Goal: Task Accomplishment & Management: Manage account settings

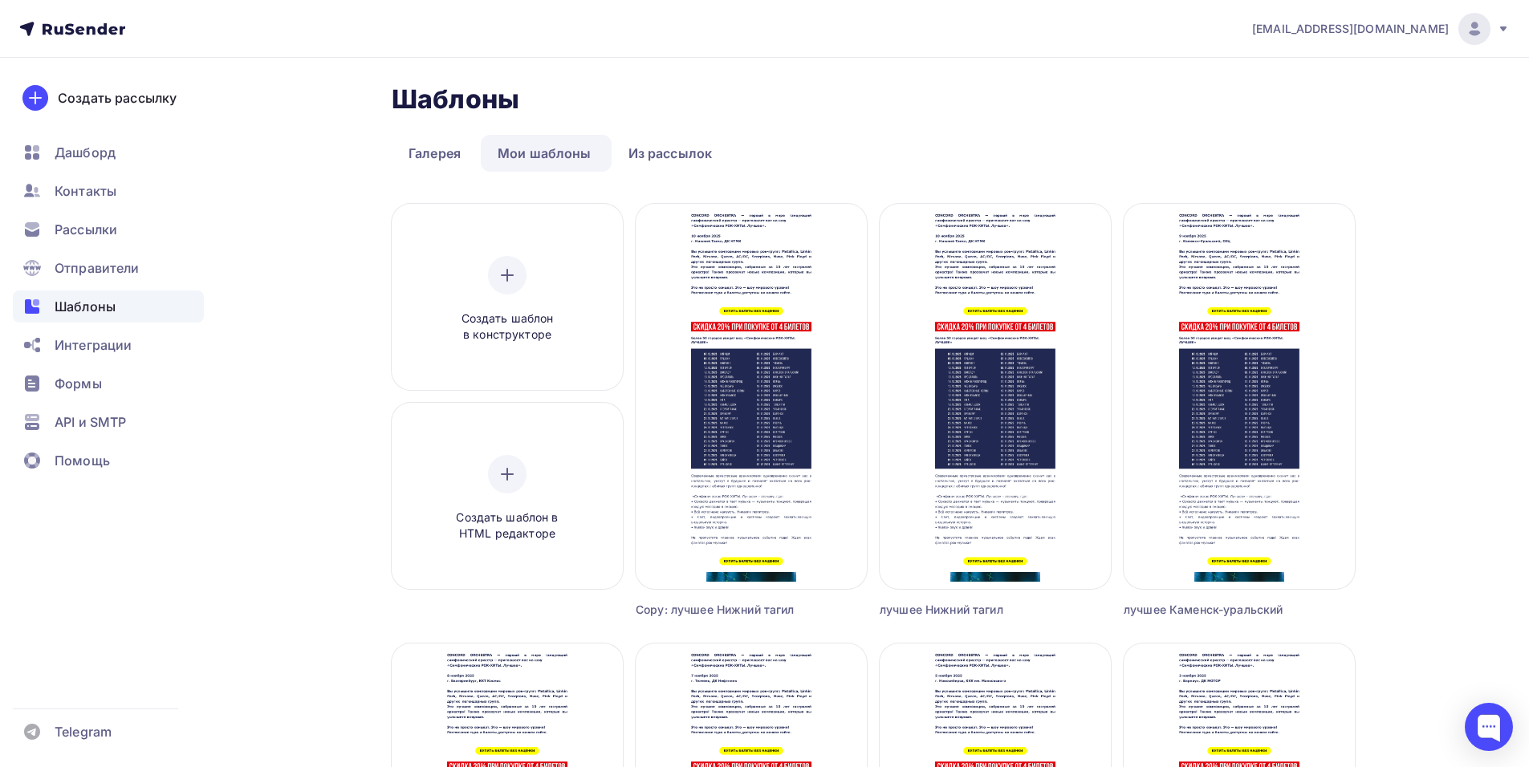
click at [1473, 29] on img at bounding box center [1473, 28] width 19 height 19
click at [1298, 73] on span "Аккаунт" at bounding box center [1295, 70] width 53 height 19
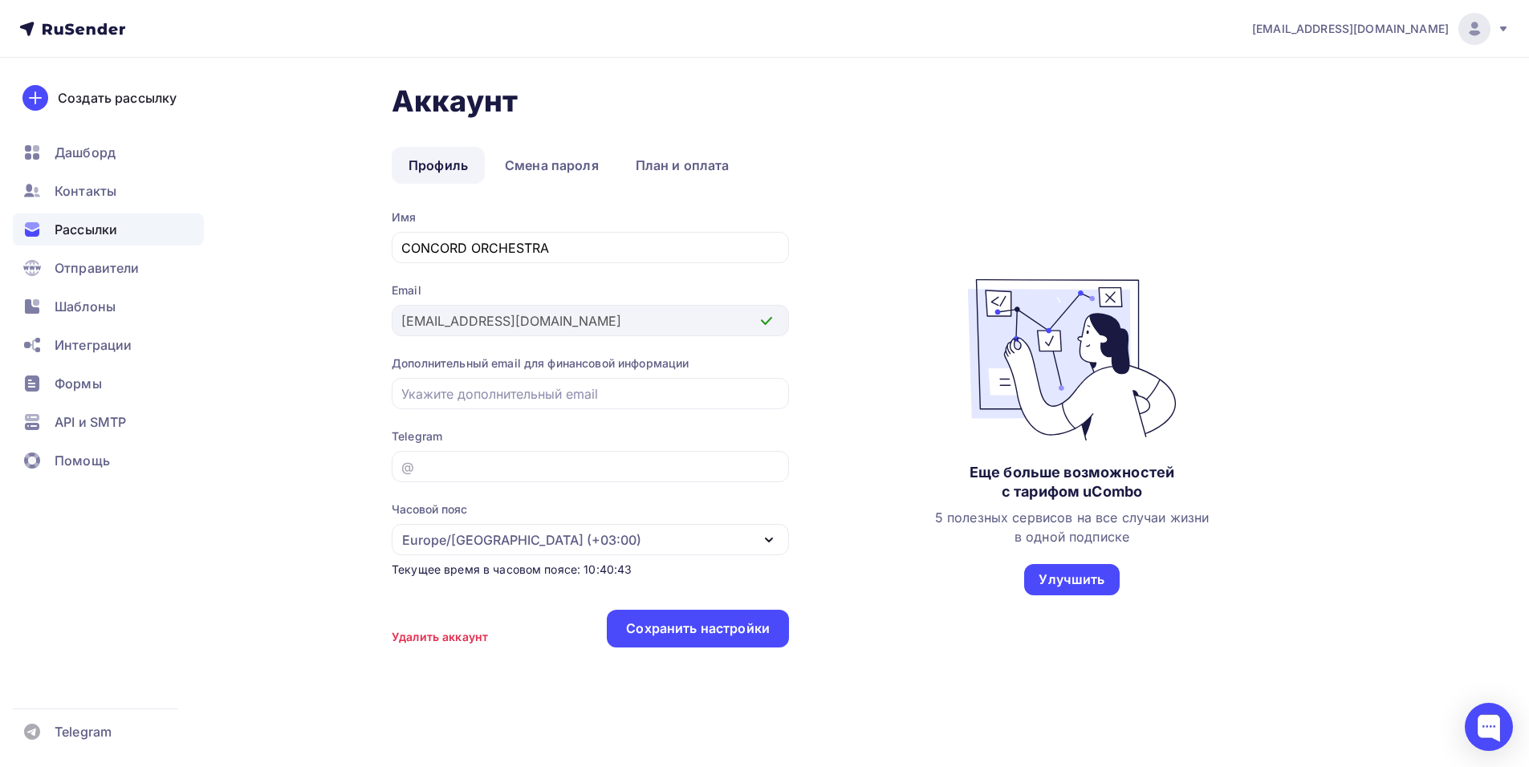
click at [102, 225] on span "Рассылки" at bounding box center [86, 229] width 63 height 19
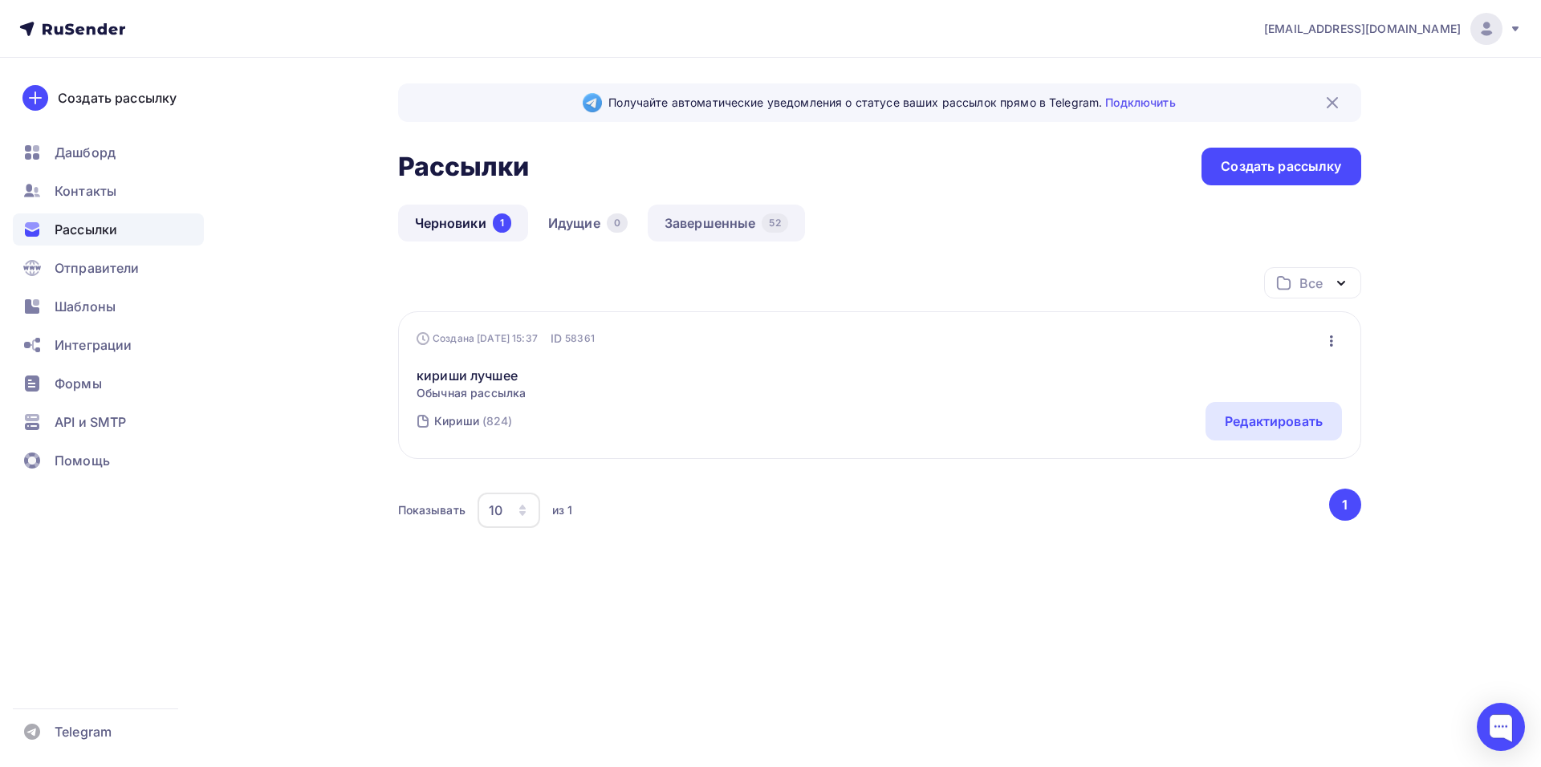
click at [743, 213] on link "Завершенные 52" at bounding box center [726, 223] width 157 height 37
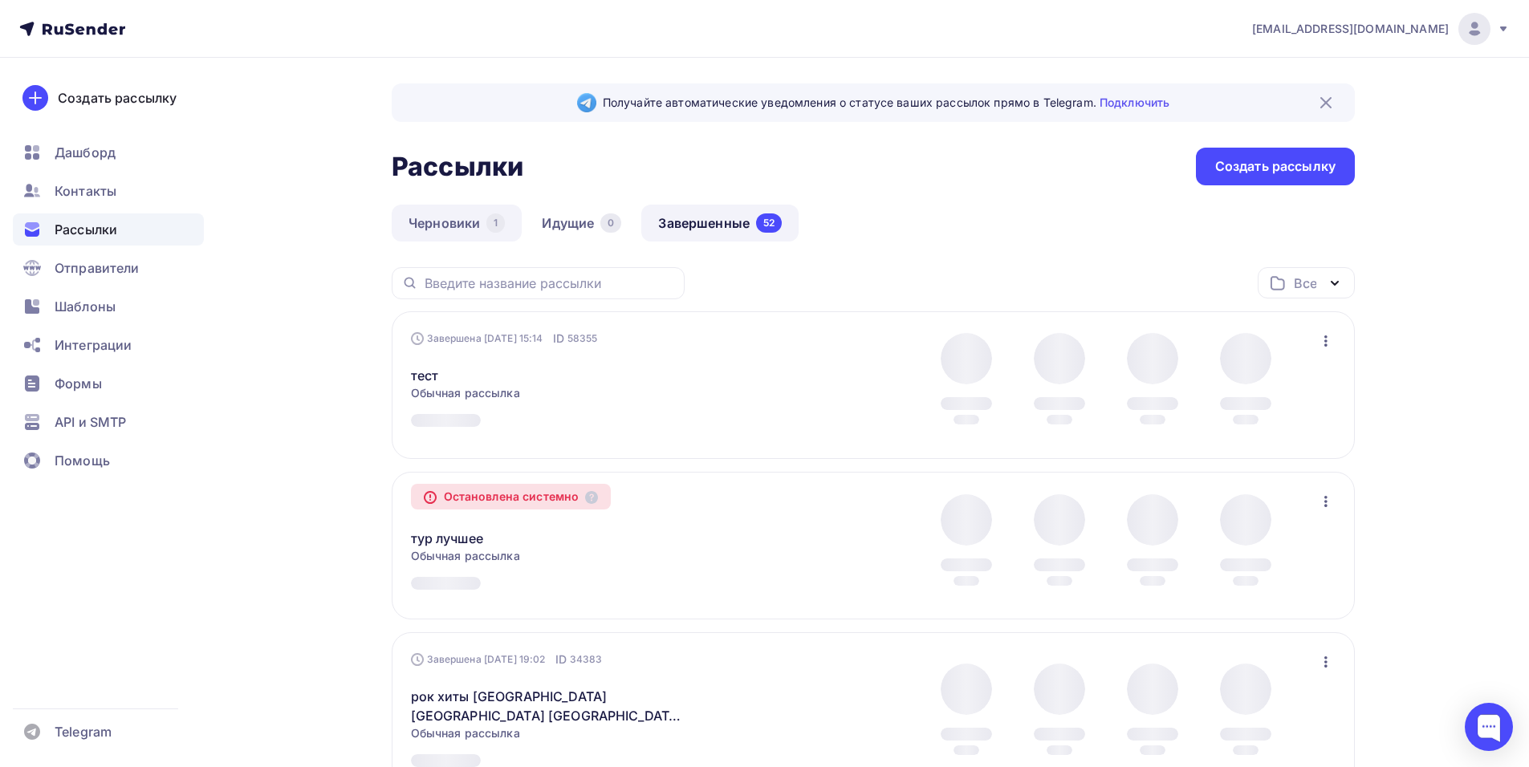
click at [434, 221] on link "Черновики 1" at bounding box center [457, 223] width 130 height 37
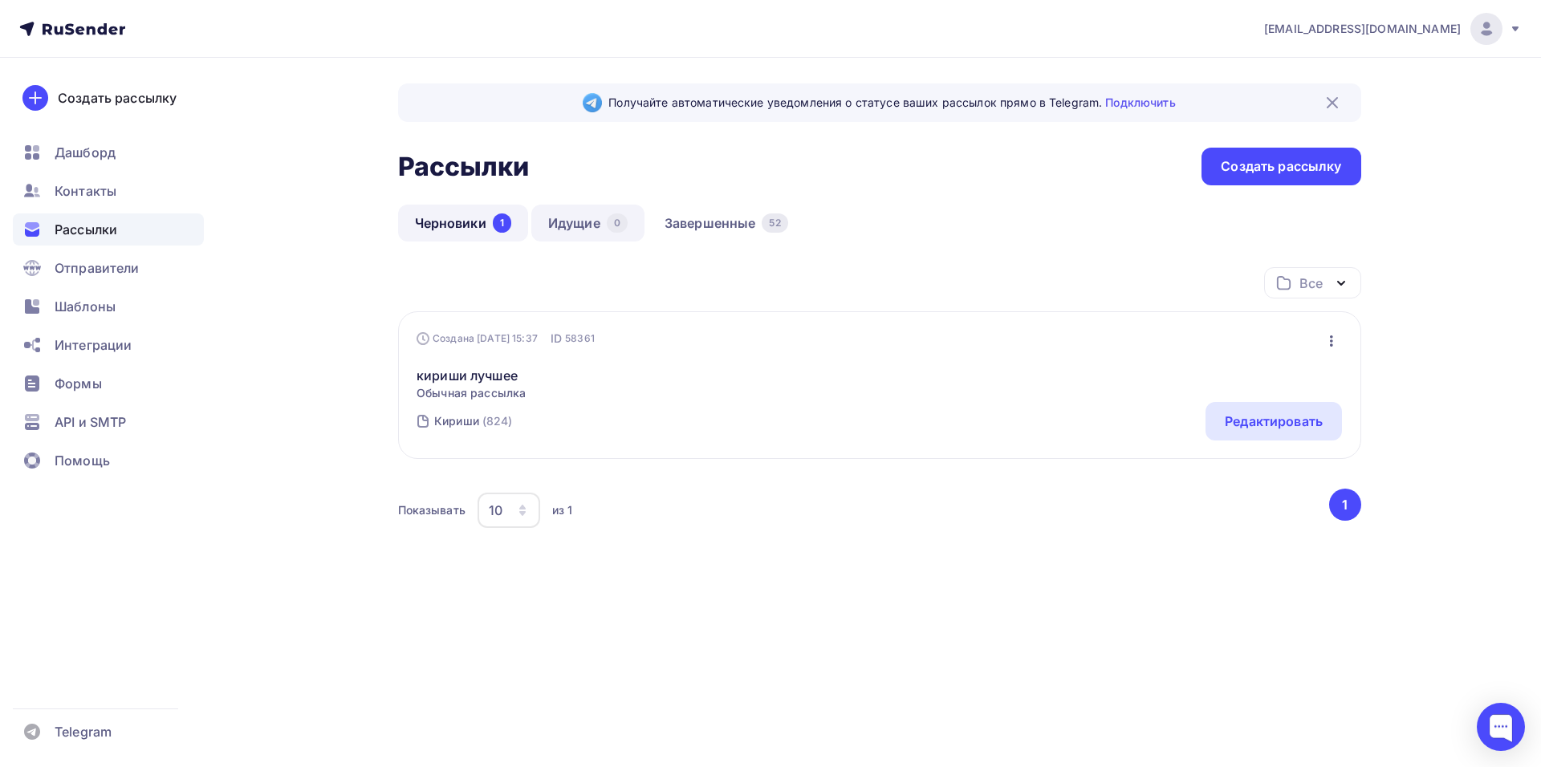
click at [616, 221] on div "0" at bounding box center [617, 222] width 21 height 19
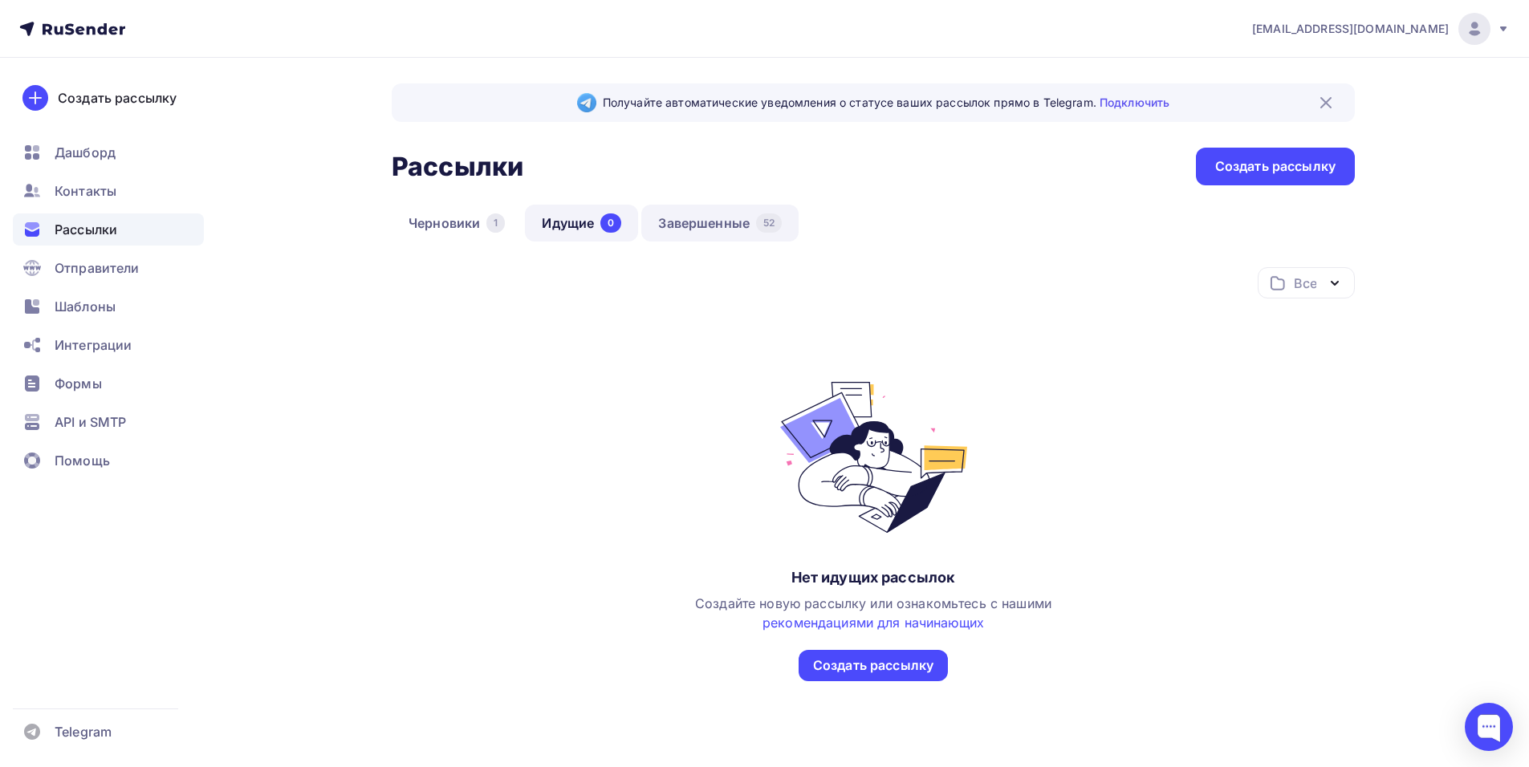
click at [757, 221] on div "52" at bounding box center [769, 222] width 26 height 19
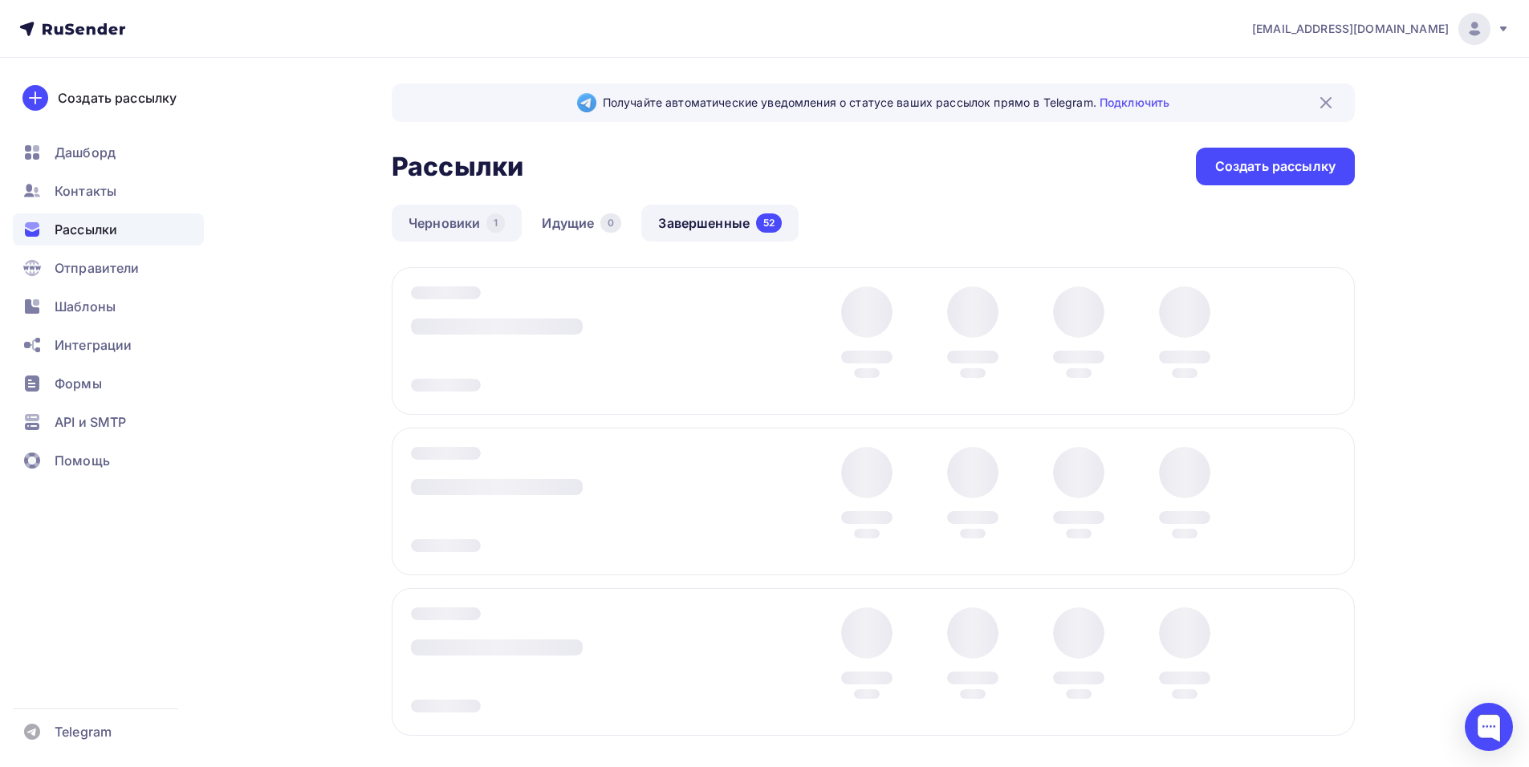
click at [460, 215] on link "Черновики 1" at bounding box center [457, 223] width 130 height 37
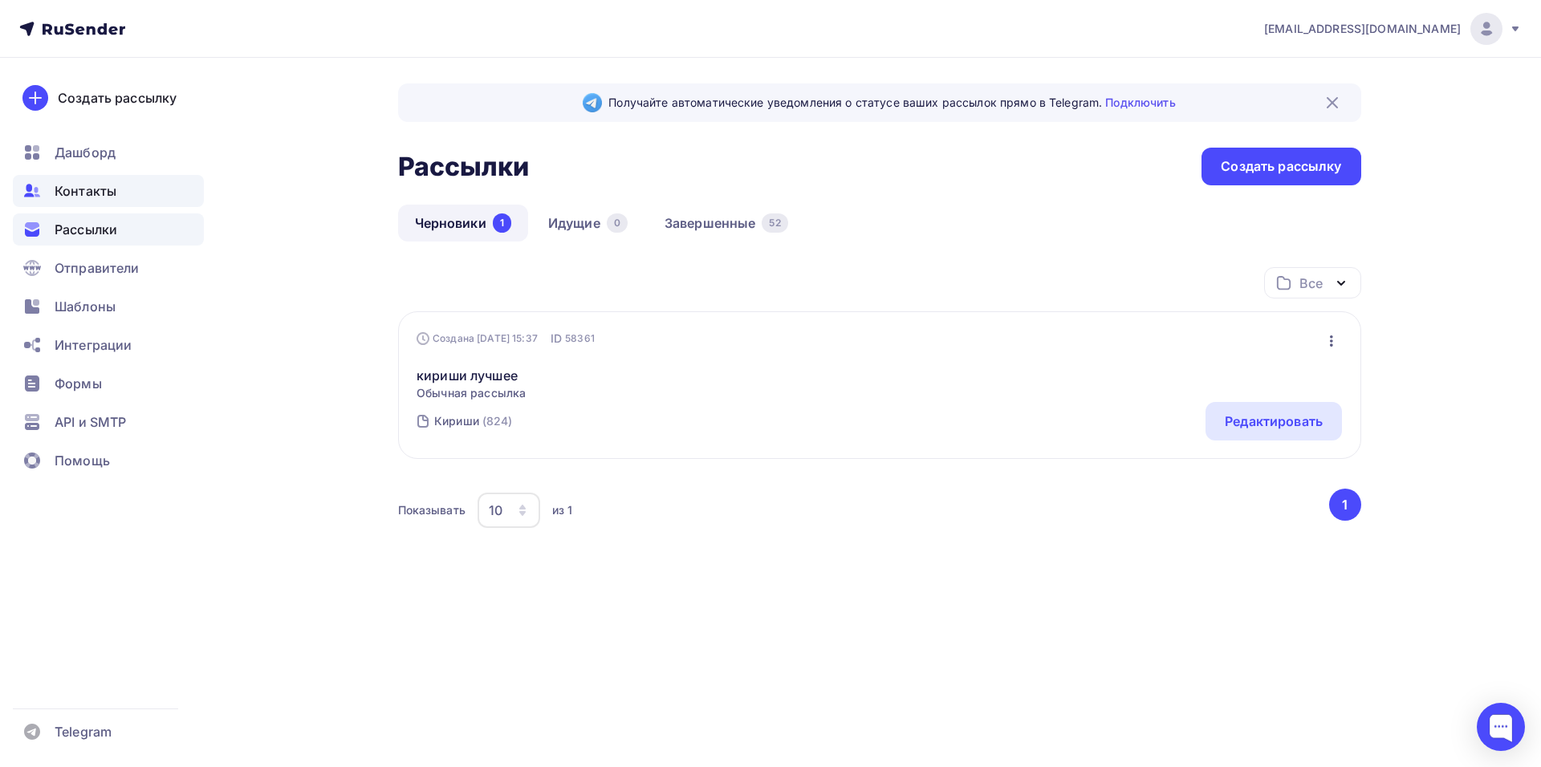
click at [70, 193] on span "Контакты" at bounding box center [86, 190] width 62 height 19
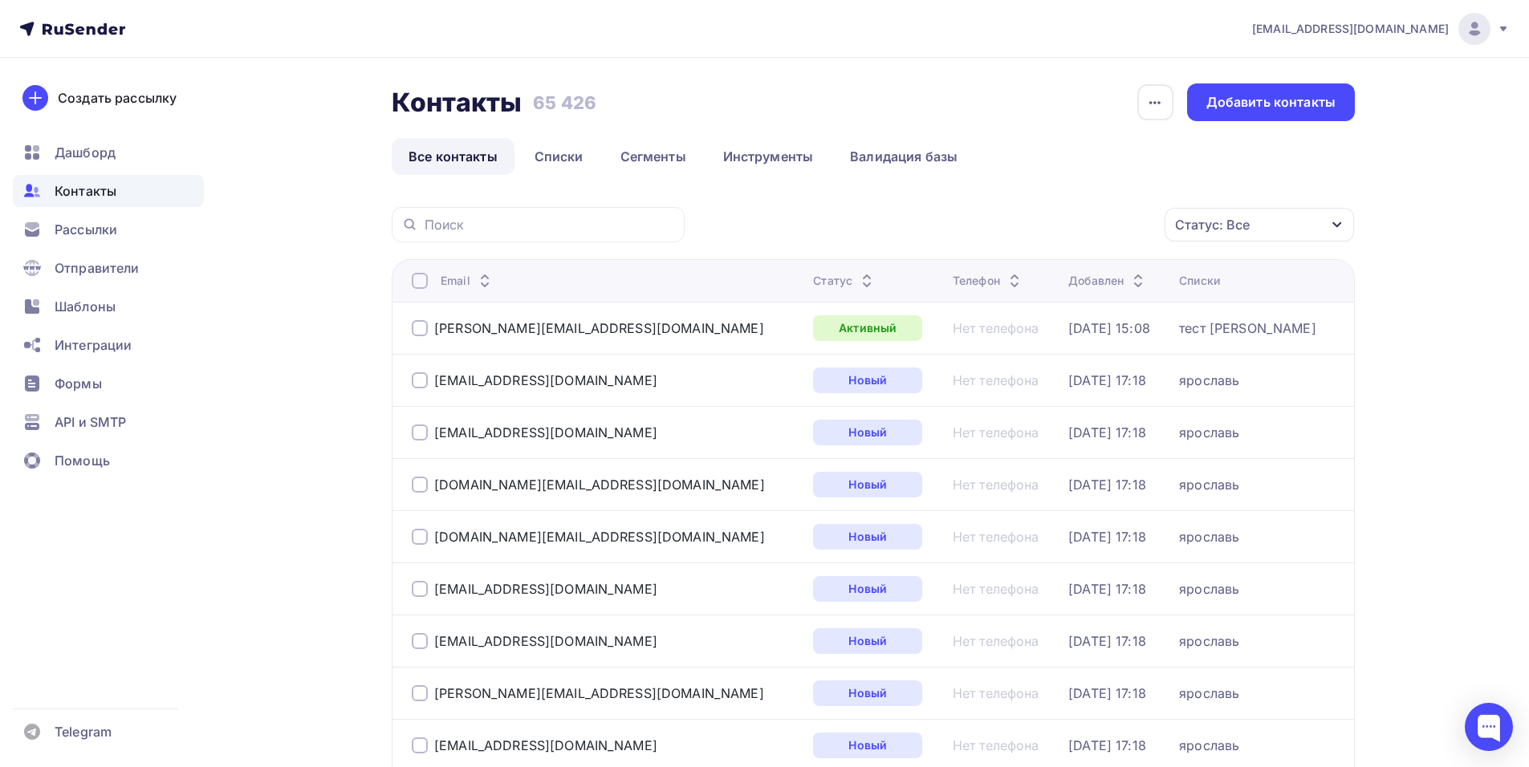
click at [1505, 25] on icon at bounding box center [1502, 28] width 13 height 13
click at [119, 270] on span "Отправители" at bounding box center [97, 267] width 85 height 19
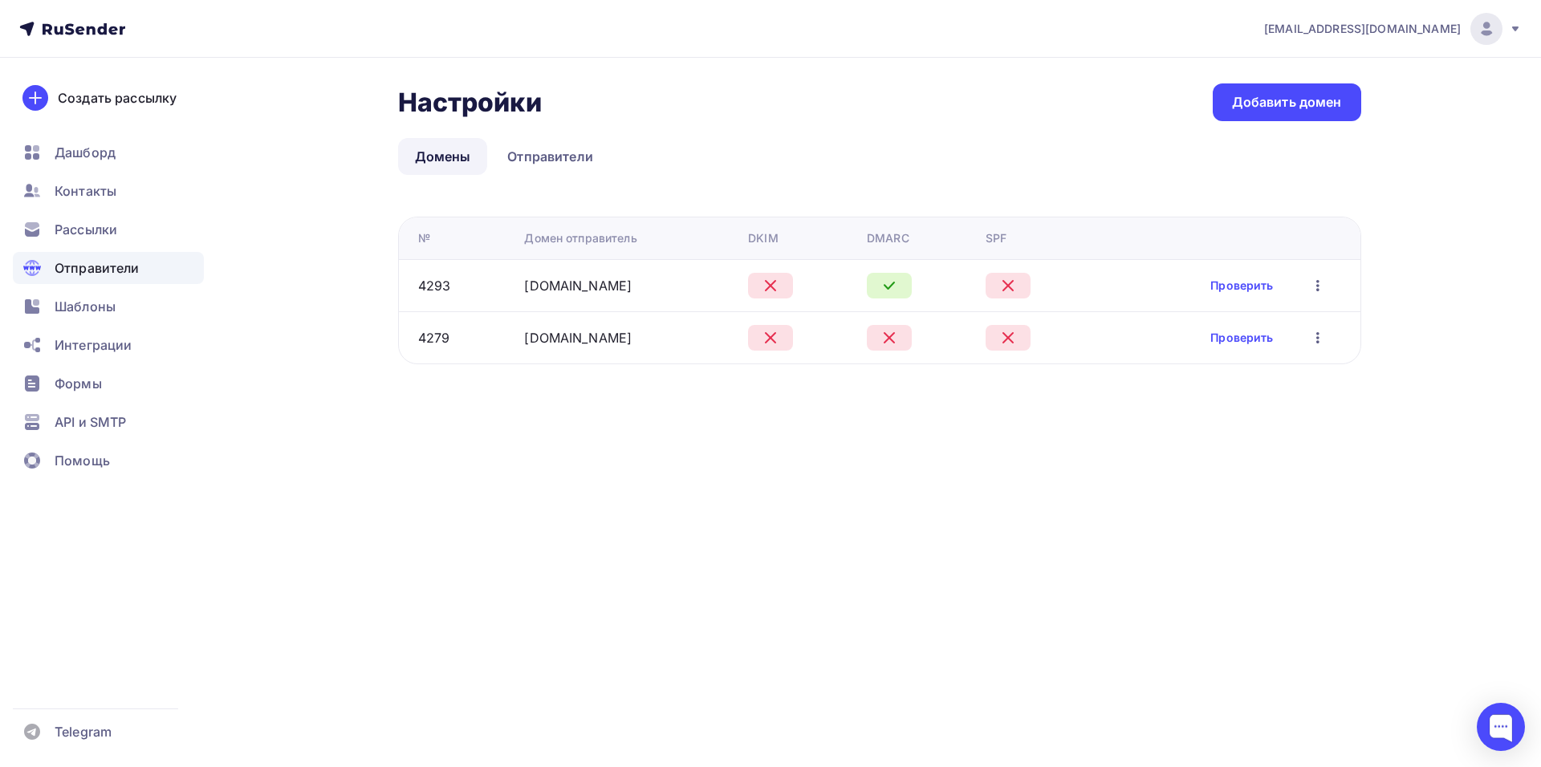
drag, startPoint x: 493, startPoint y: 335, endPoint x: 713, endPoint y: 343, distance: 220.0
click at [713, 343] on tr "4279 concordorchestra.ru Проверить Редактировать Удалить" at bounding box center [879, 337] width 961 height 52
click at [700, 345] on div "[DOMAIN_NAME]" at bounding box center [629, 337] width 211 height 19
drag, startPoint x: 694, startPoint y: 339, endPoint x: 519, endPoint y: 327, distance: 175.3
click at [519, 327] on td "[DOMAIN_NAME]" at bounding box center [630, 337] width 224 height 52
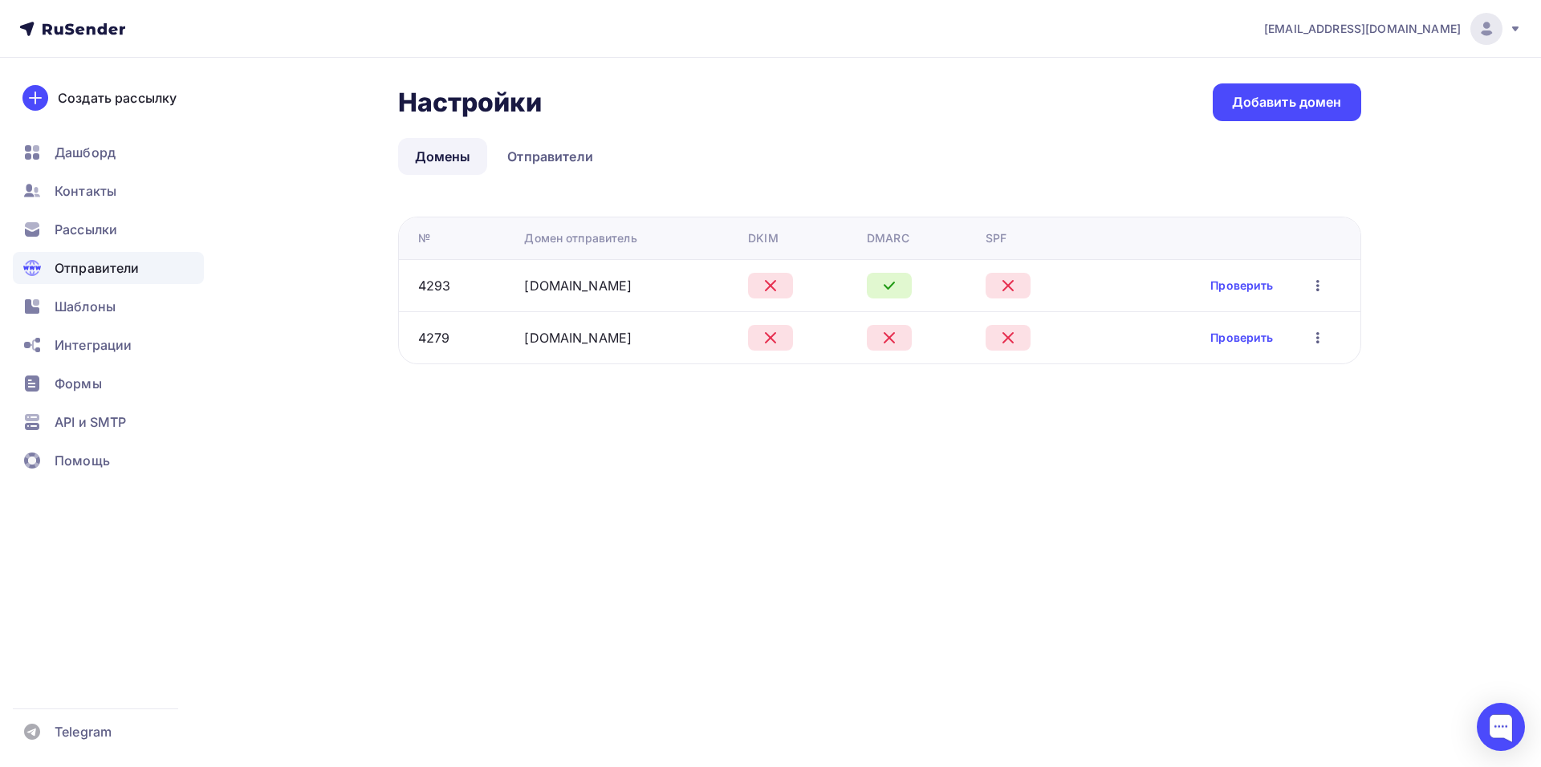
click at [656, 343] on div "[DOMAIN_NAME]" at bounding box center [629, 337] width 211 height 19
drag, startPoint x: 657, startPoint y: 339, endPoint x: 522, endPoint y: 342, distance: 134.8
click at [524, 342] on div "[DOMAIN_NAME]" at bounding box center [629, 337] width 211 height 19
click at [523, 380] on div "Настройки Настройки Добавить домен Домены Отправители Домены Отправители № Доме…" at bounding box center [770, 243] width 1315 height 371
